Goal: Task Accomplishment & Management: Complete application form

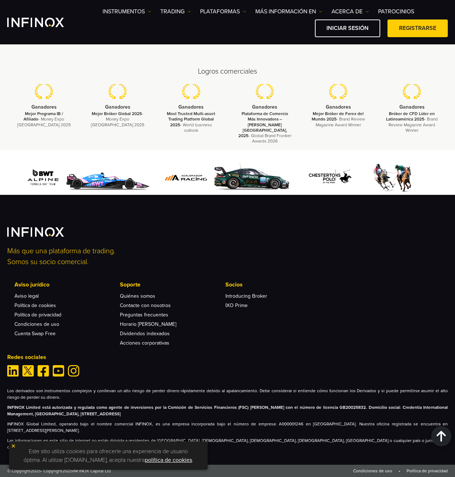
scroll to position [2310, 0]
click at [35, 337] on link "Cuenta Swap Free" at bounding box center [34, 334] width 41 height 6
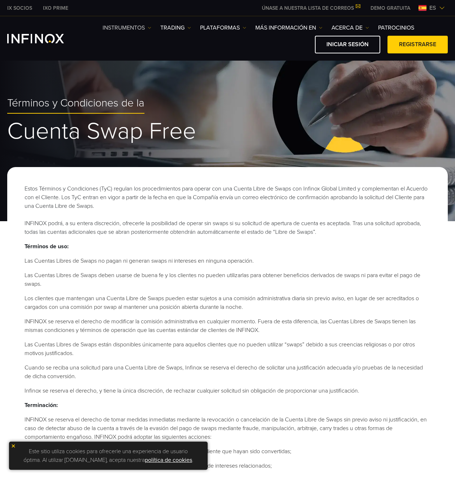
click at [148, 27] on link "Instrumentos" at bounding box center [126, 27] width 49 height 9
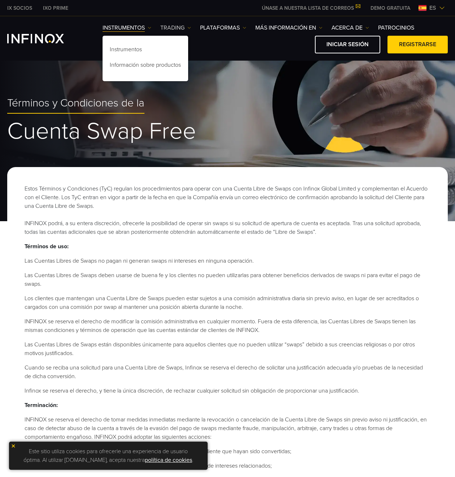
click at [188, 27] on img at bounding box center [189, 28] width 4 height 4
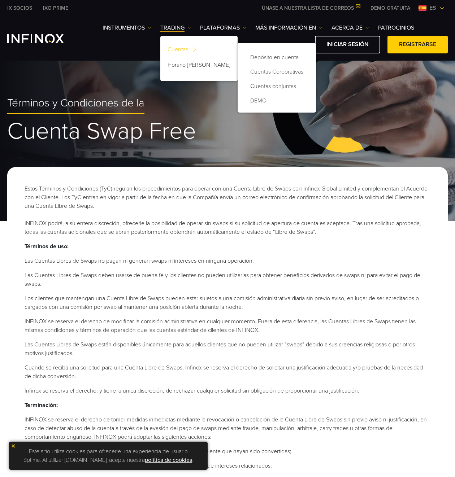
click at [187, 48] on link "Cuentas" at bounding box center [198, 51] width 77 height 16
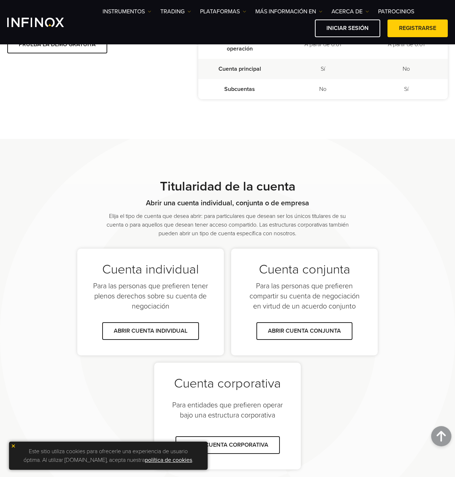
scroll to position [289, 0]
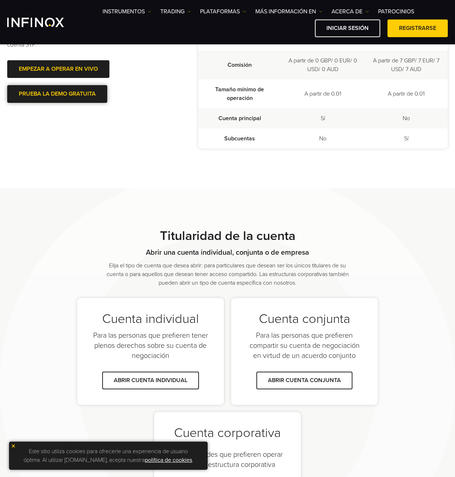
click at [57, 94] on span at bounding box center [57, 94] width 0 height 0
